Goal: Information Seeking & Learning: Find specific fact

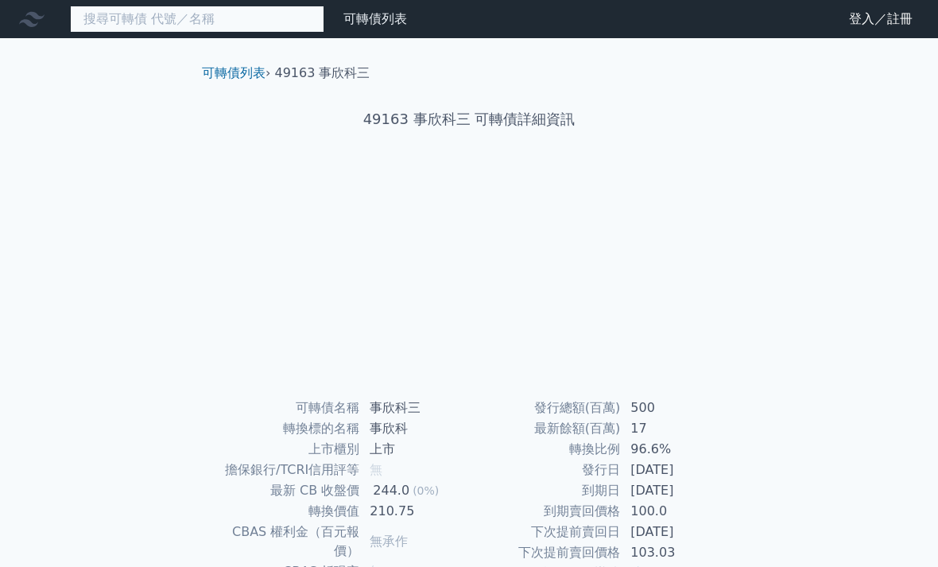
click at [276, 20] on input at bounding box center [197, 19] width 254 height 27
type input "49164"
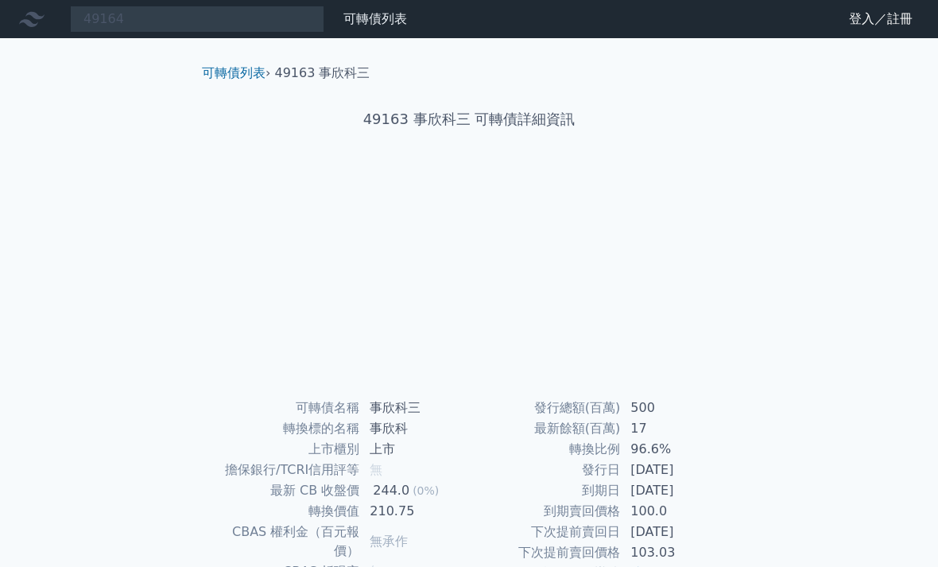
click at [369, 25] on link "可轉債列表" at bounding box center [375, 18] width 64 height 15
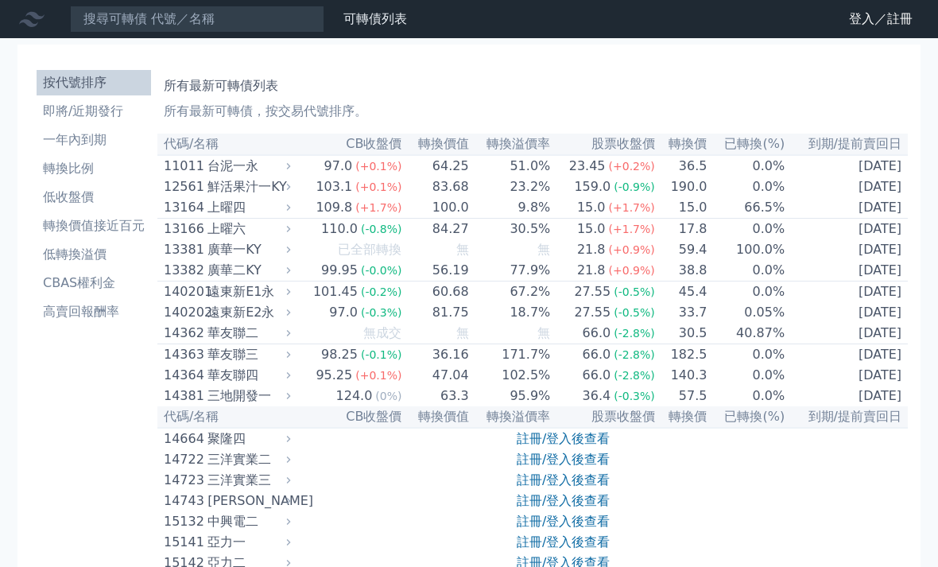
click at [871, 29] on link "登入／註冊" at bounding box center [880, 18] width 89 height 25
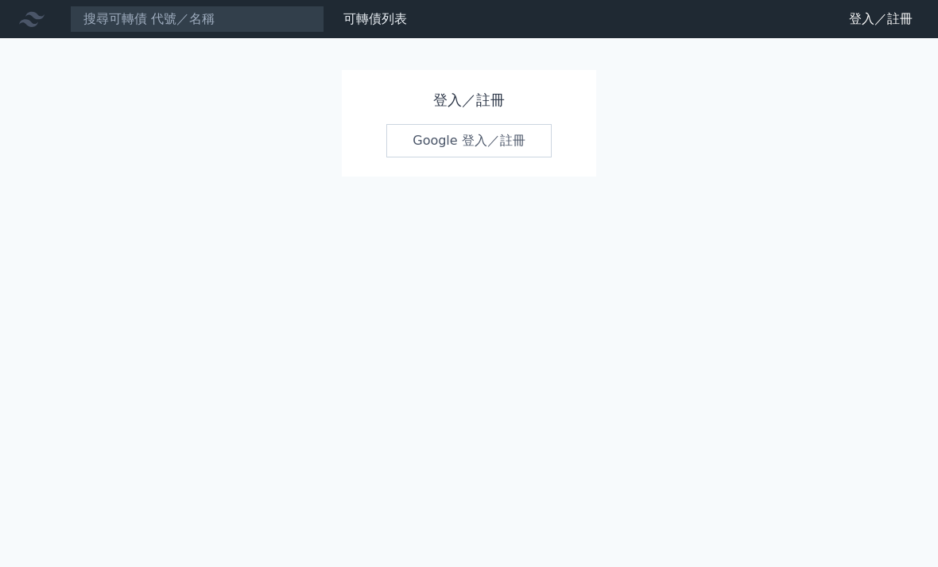
click at [481, 146] on link "Google 登入／註冊" at bounding box center [468, 140] width 165 height 33
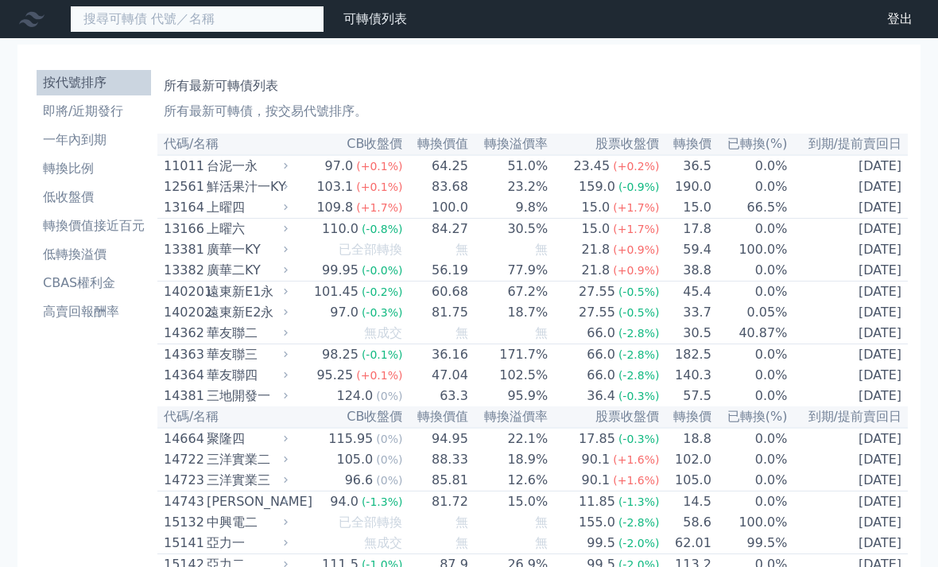
click at [262, 21] on input at bounding box center [197, 19] width 254 height 27
type input "4916"
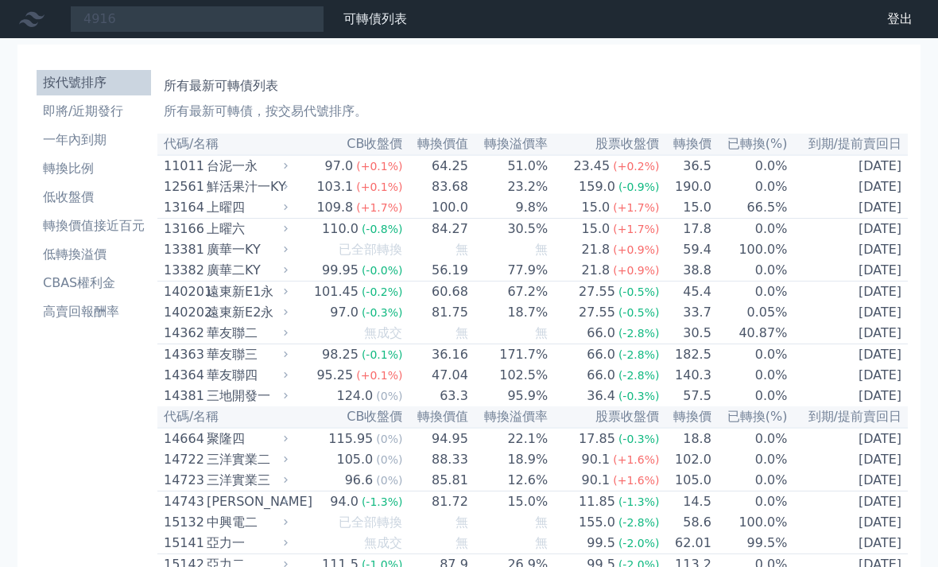
click at [72, 162] on li "轉換比例" at bounding box center [94, 168] width 114 height 19
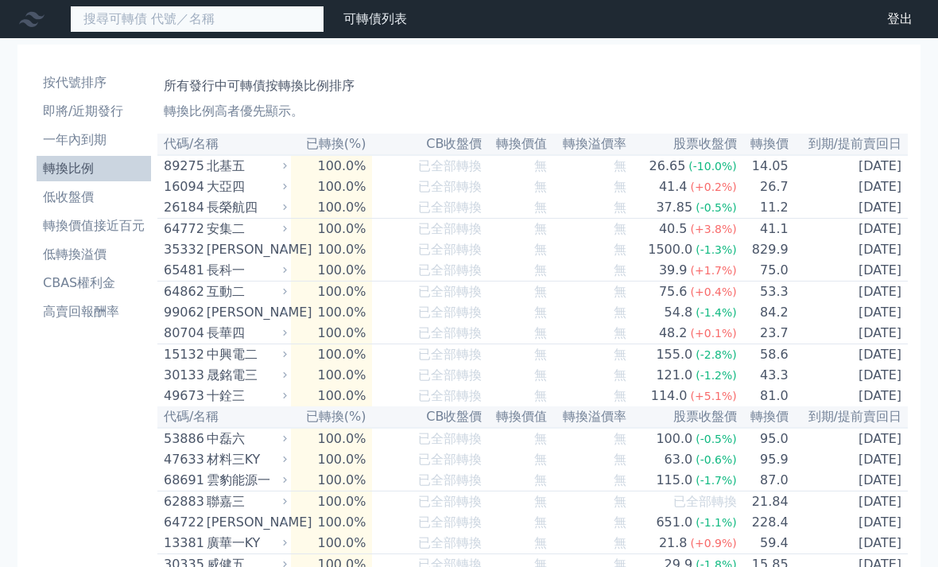
click at [255, 23] on input at bounding box center [197, 19] width 254 height 27
